Goal: Find specific page/section: Find specific page/section

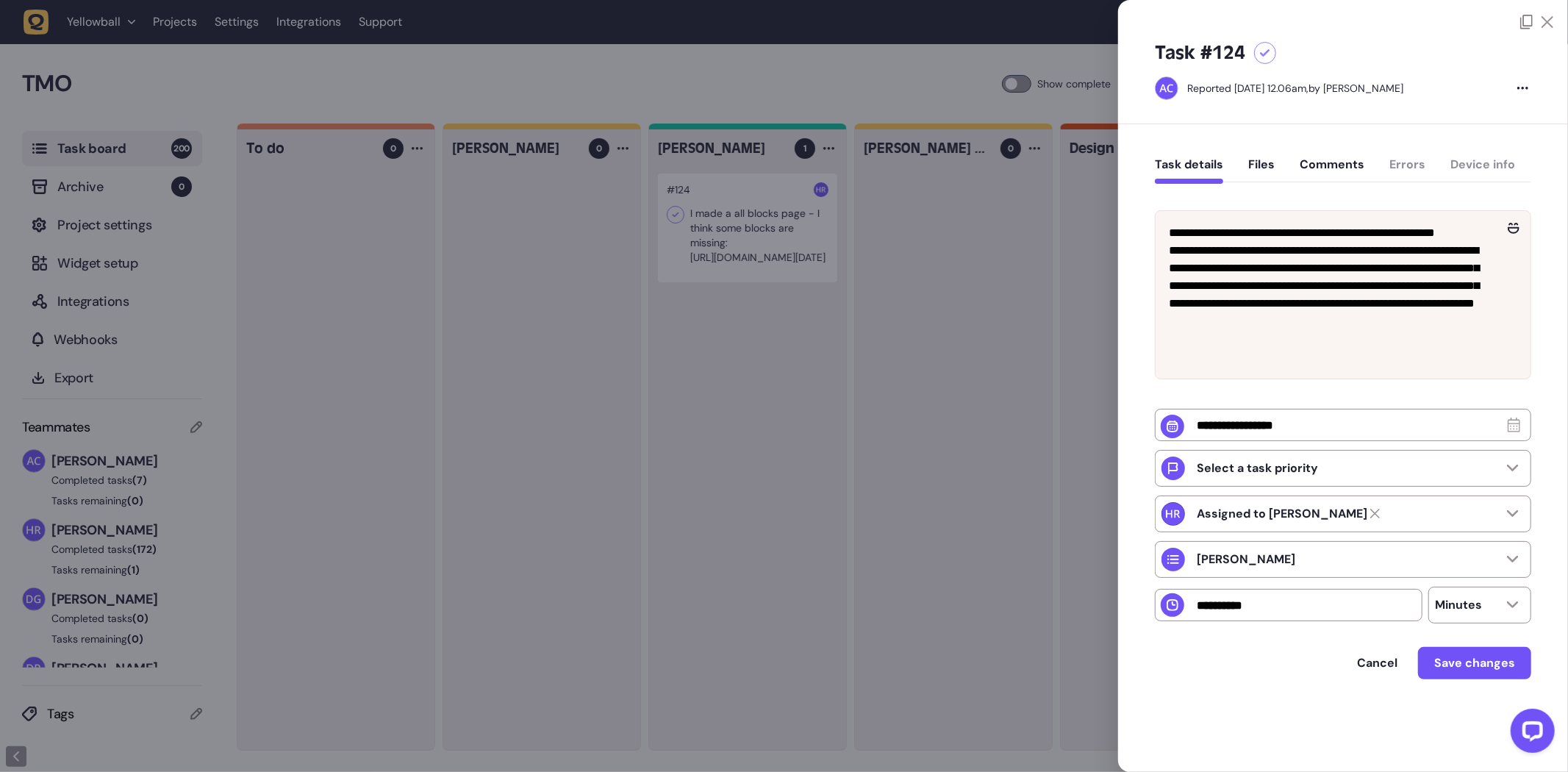
click at [724, 349] on div at bounding box center [784, 386] width 1568 height 772
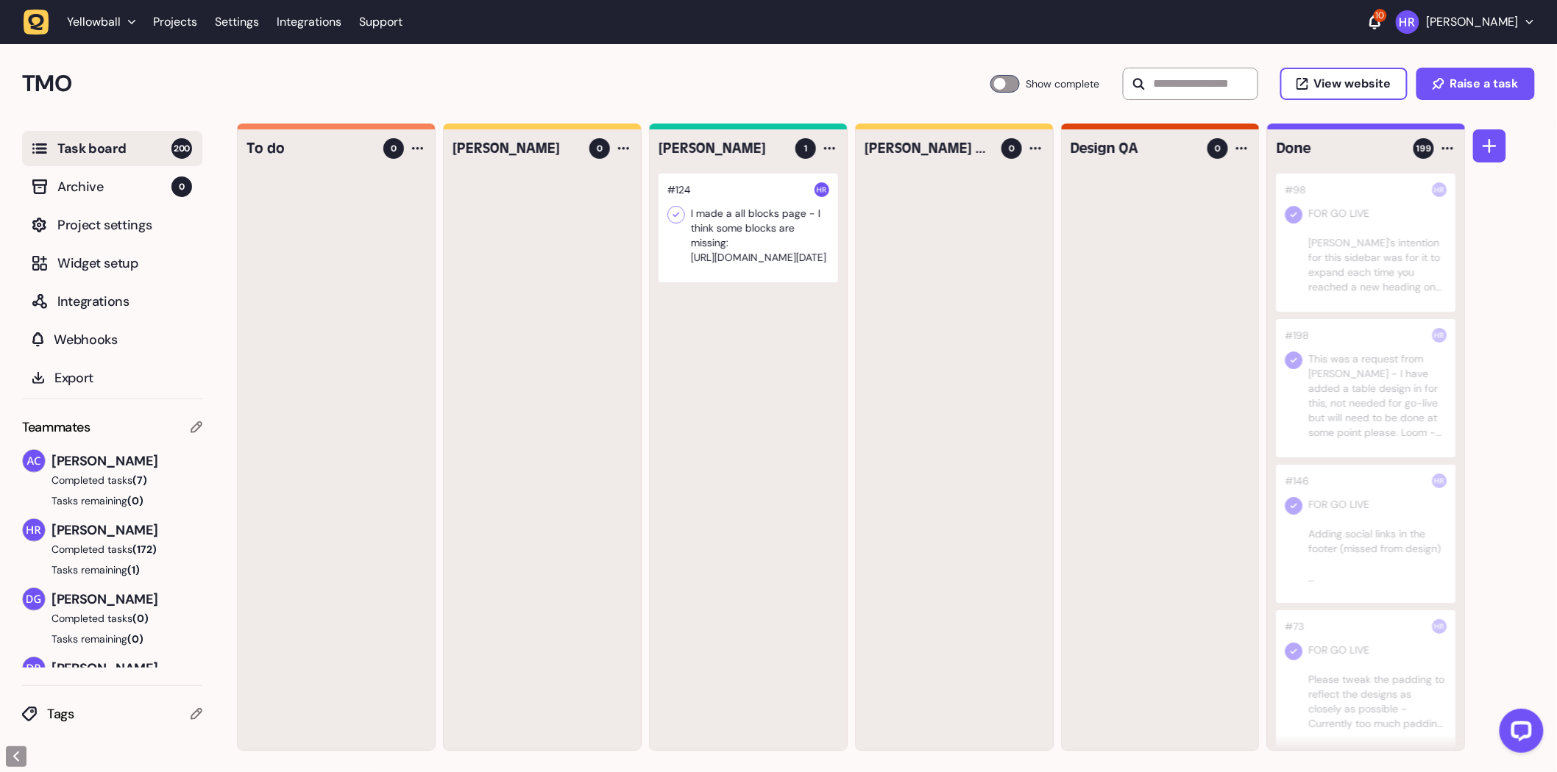
click at [758, 269] on div at bounding box center [747, 228] width 179 height 109
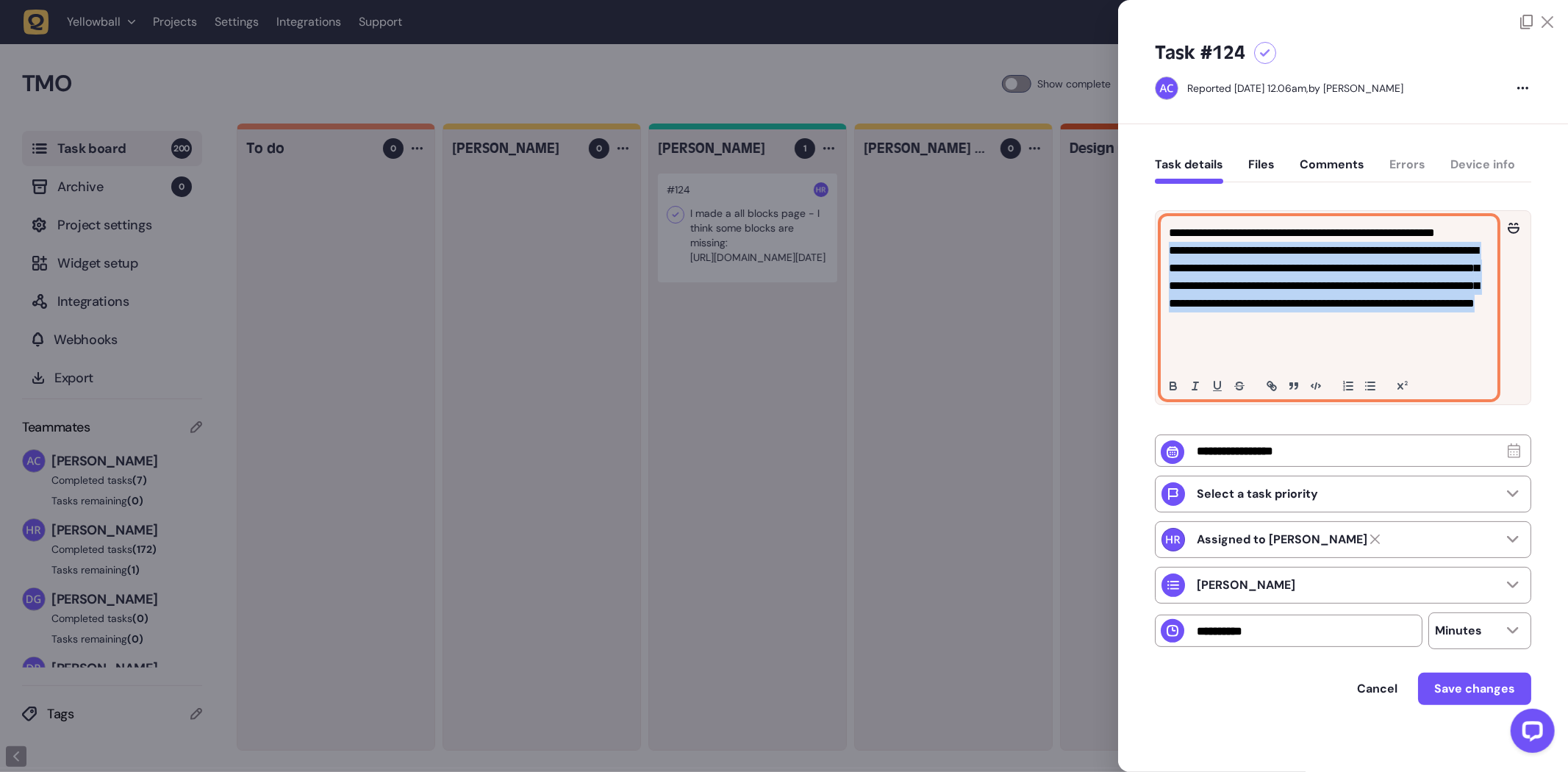
drag, startPoint x: 1430, startPoint y: 363, endPoint x: 1133, endPoint y: 251, distance: 317.4
click at [1133, 251] on div "**********" at bounding box center [1343, 451] width 450 height 655
